Goal: Browse casually: Explore the website without a specific task or goal

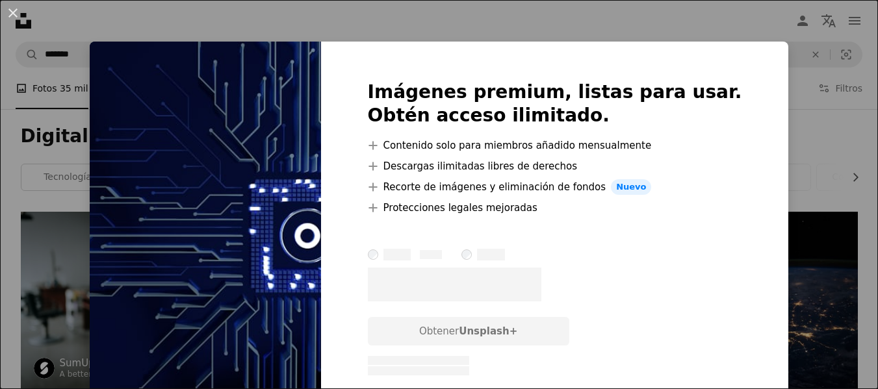
scroll to position [195, 0]
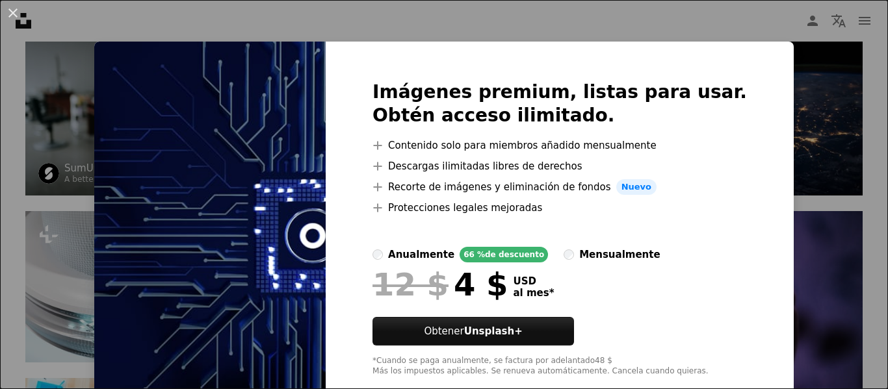
drag, startPoint x: 178, startPoint y: 115, endPoint x: 276, endPoint y: 118, distance: 98.9
click at [179, 116] on img at bounding box center [209, 229] width 231 height 375
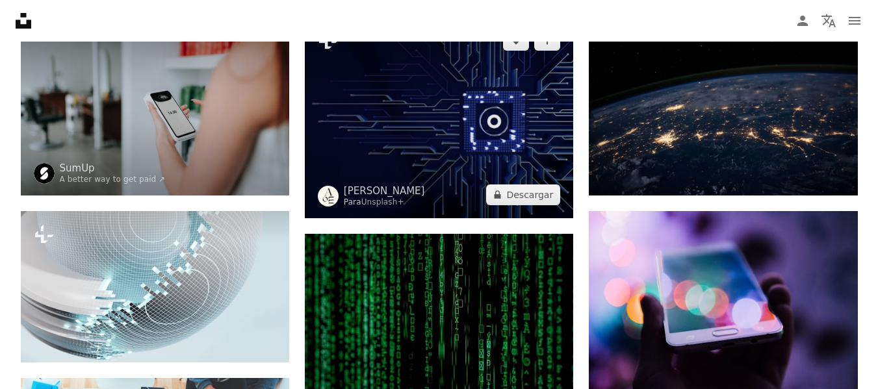
click at [409, 103] on img at bounding box center [439, 118] width 269 height 202
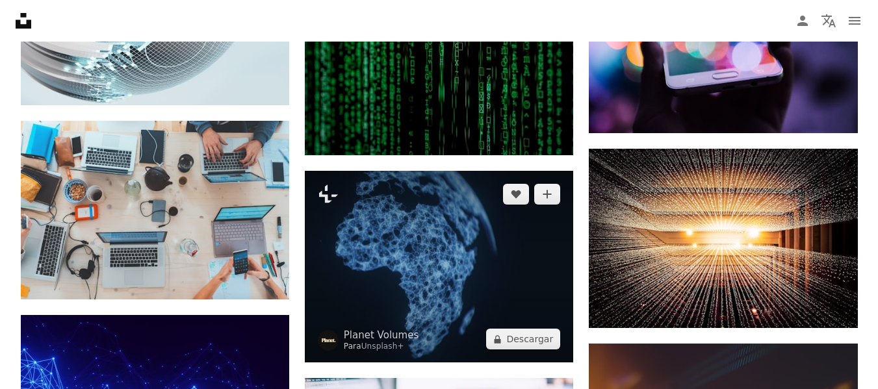
scroll to position [455, 0]
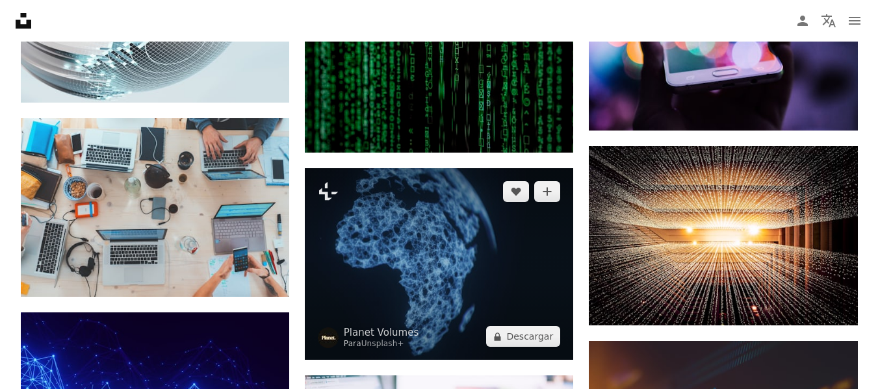
click at [403, 241] on img at bounding box center [439, 264] width 269 height 192
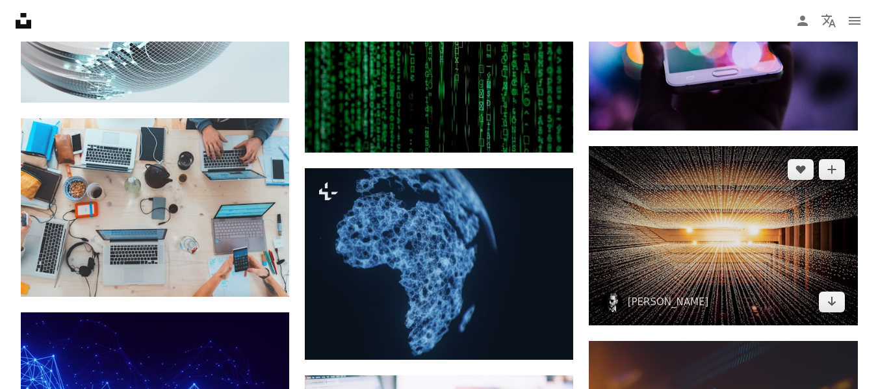
click at [722, 196] on img at bounding box center [723, 235] width 269 height 179
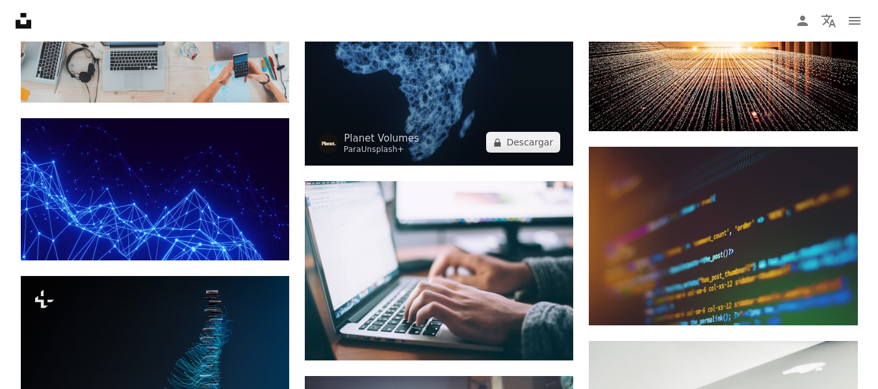
scroll to position [650, 0]
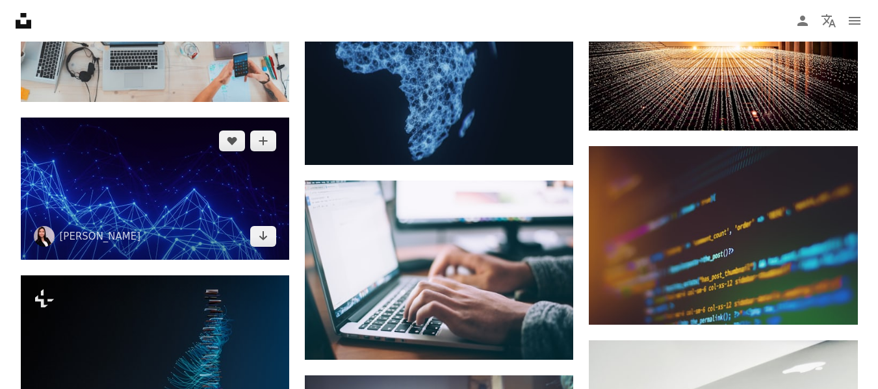
drag, startPoint x: 185, startPoint y: 178, endPoint x: 192, endPoint y: 178, distance: 7.2
click at [185, 178] on img at bounding box center [155, 189] width 269 height 142
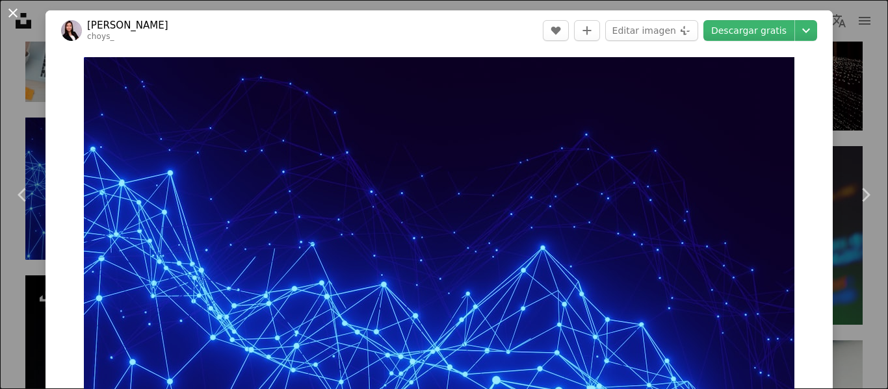
click at [13, 12] on button "An X shape" at bounding box center [13, 13] width 16 height 16
